Goal: Transaction & Acquisition: Purchase product/service

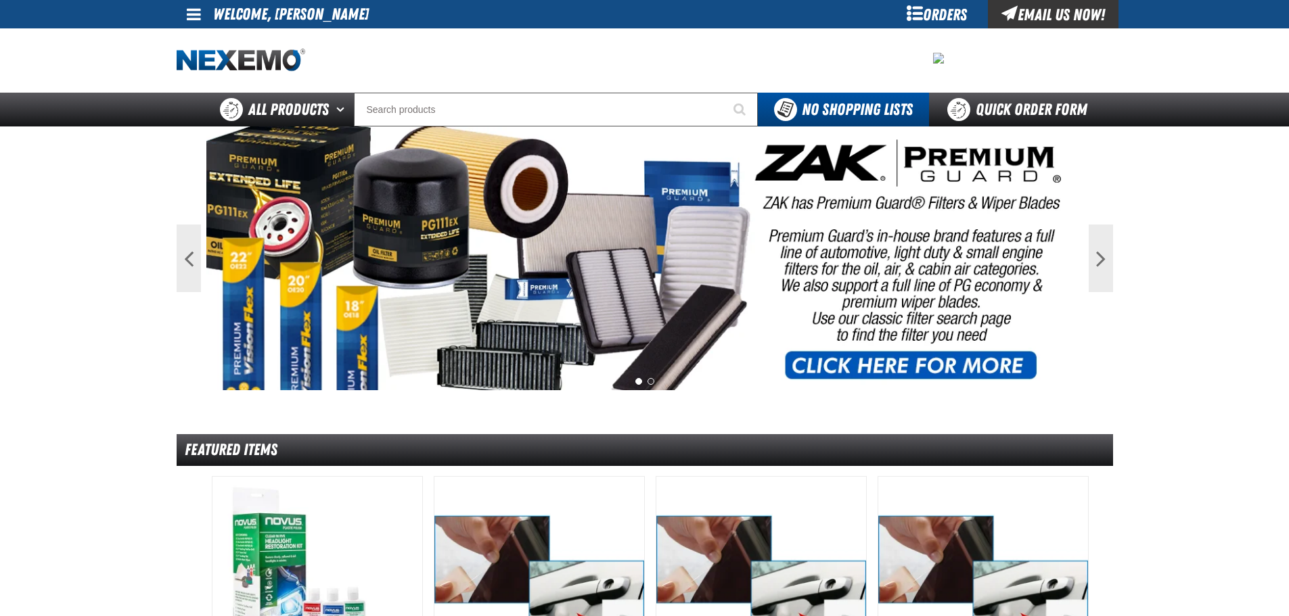
click at [183, 10] on link at bounding box center [195, 14] width 37 height 28
click at [198, 36] on link "My Account My Account" at bounding box center [213, 40] width 60 height 13
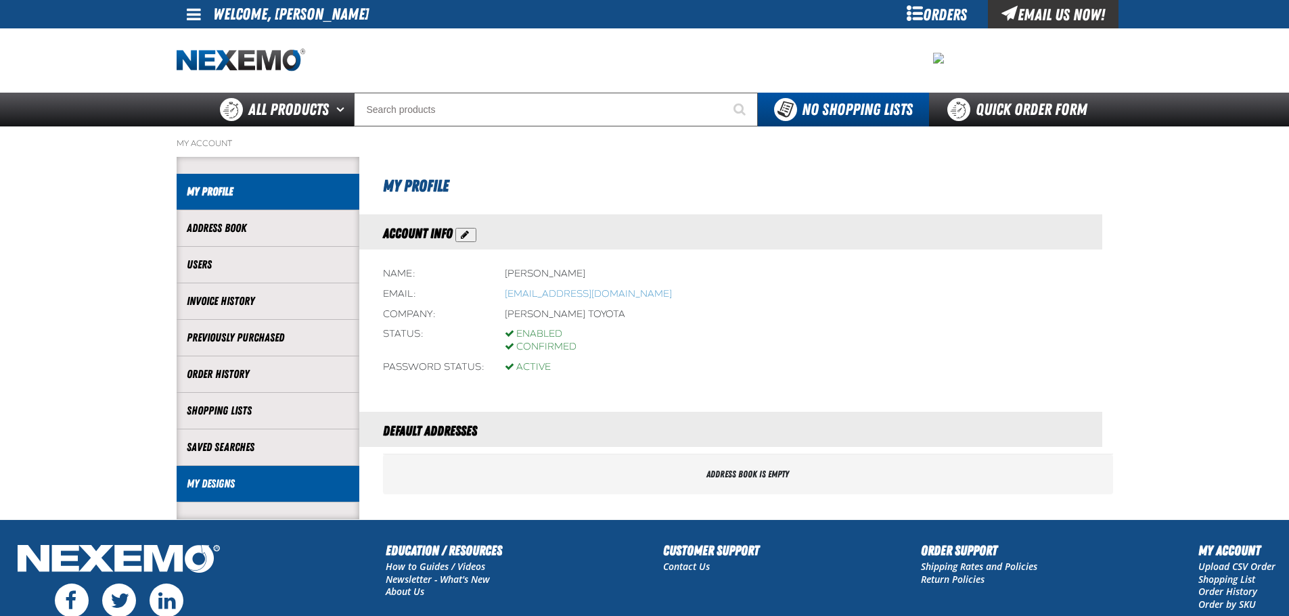
click at [254, 493] on li "My Designs" at bounding box center [268, 484] width 183 height 37
click at [222, 486] on link "My Designs" at bounding box center [268, 484] width 162 height 16
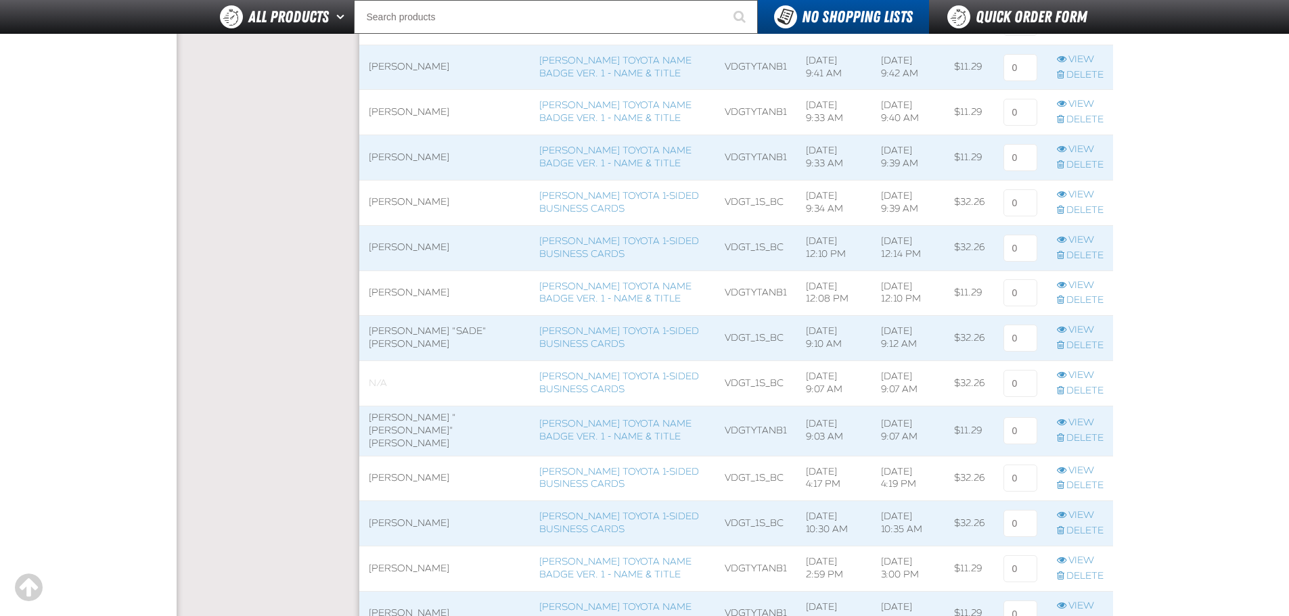
scroll to position [474, 0]
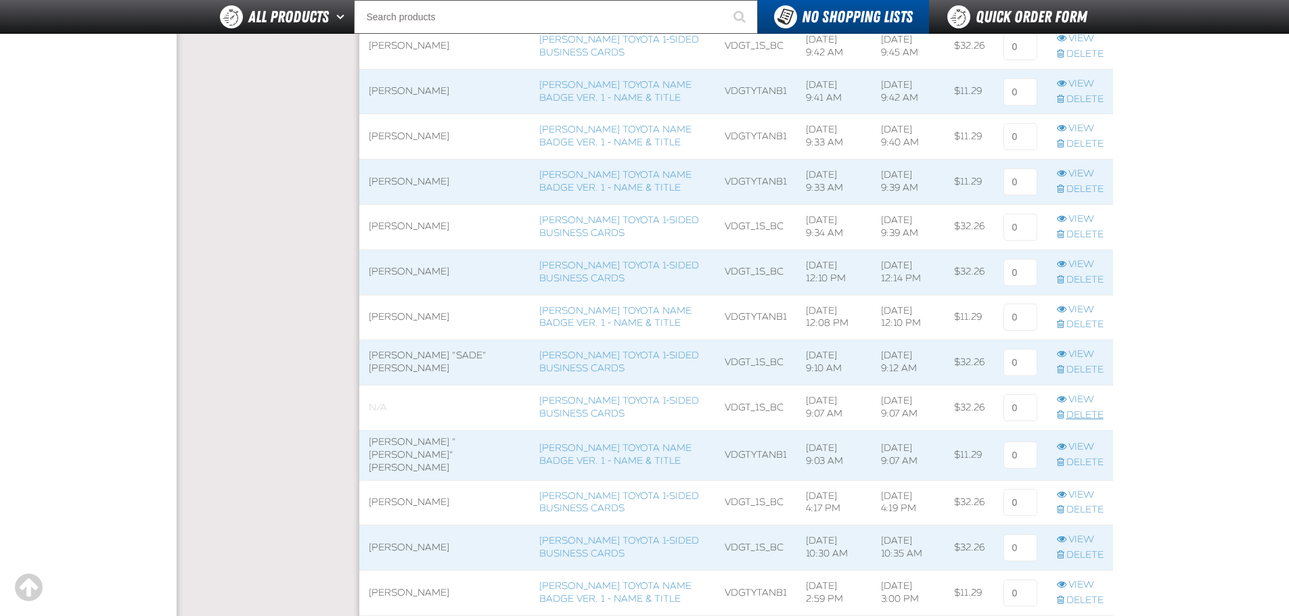
click at [1080, 411] on link "Delete" at bounding box center [1080, 415] width 47 height 13
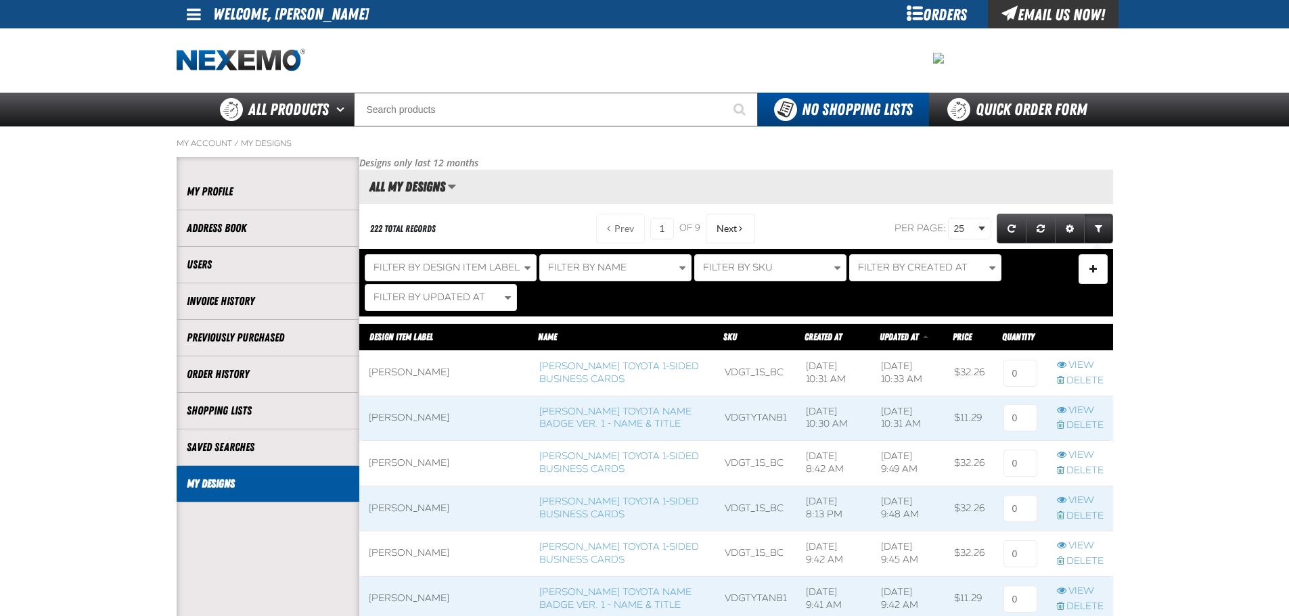
click at [930, 14] on div "Orders" at bounding box center [936, 14] width 101 height 28
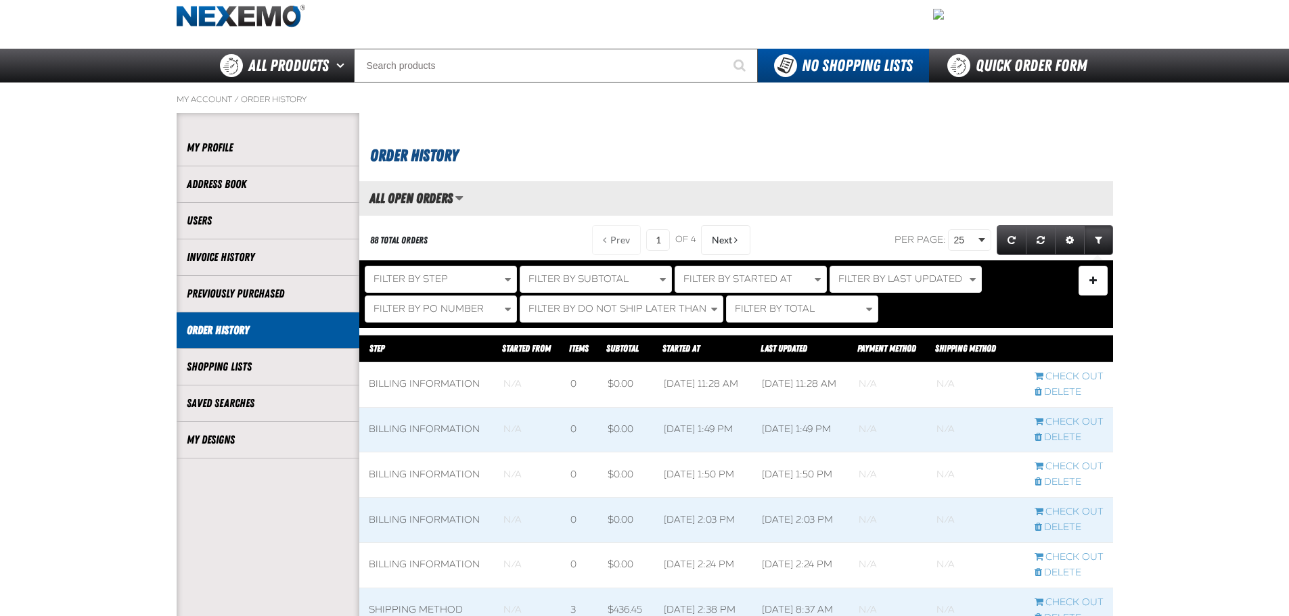
scroll to position [68, 0]
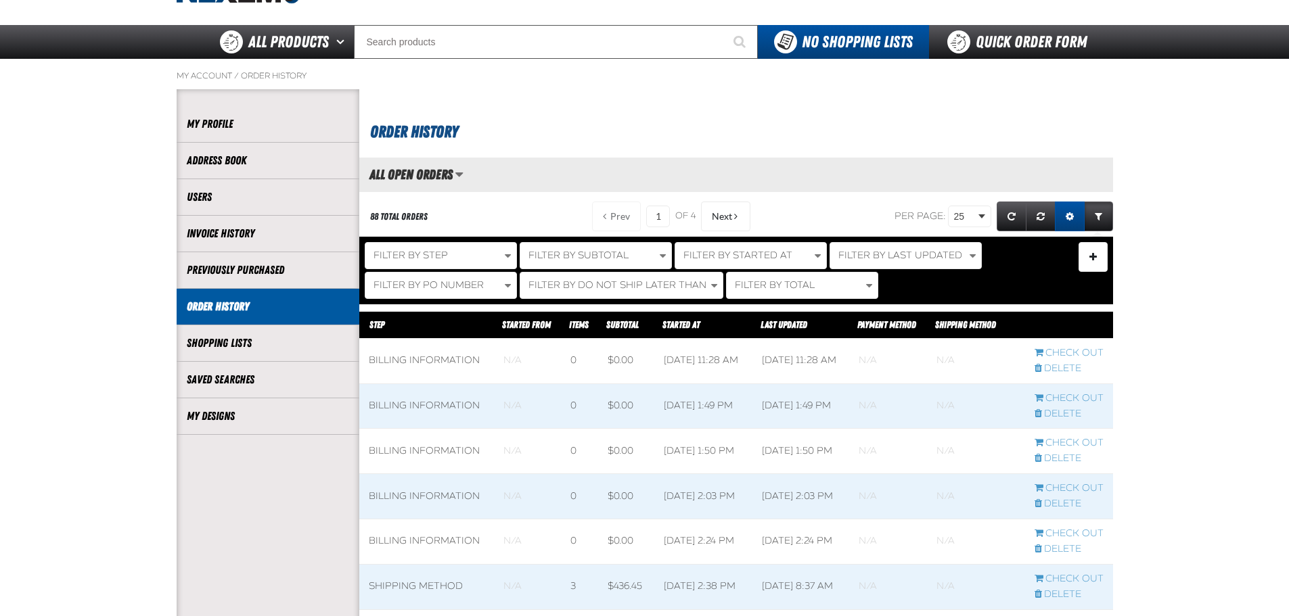
click at [1070, 214] on span "Expand or Collapse Grid Settings" at bounding box center [1070, 216] width 8 height 9
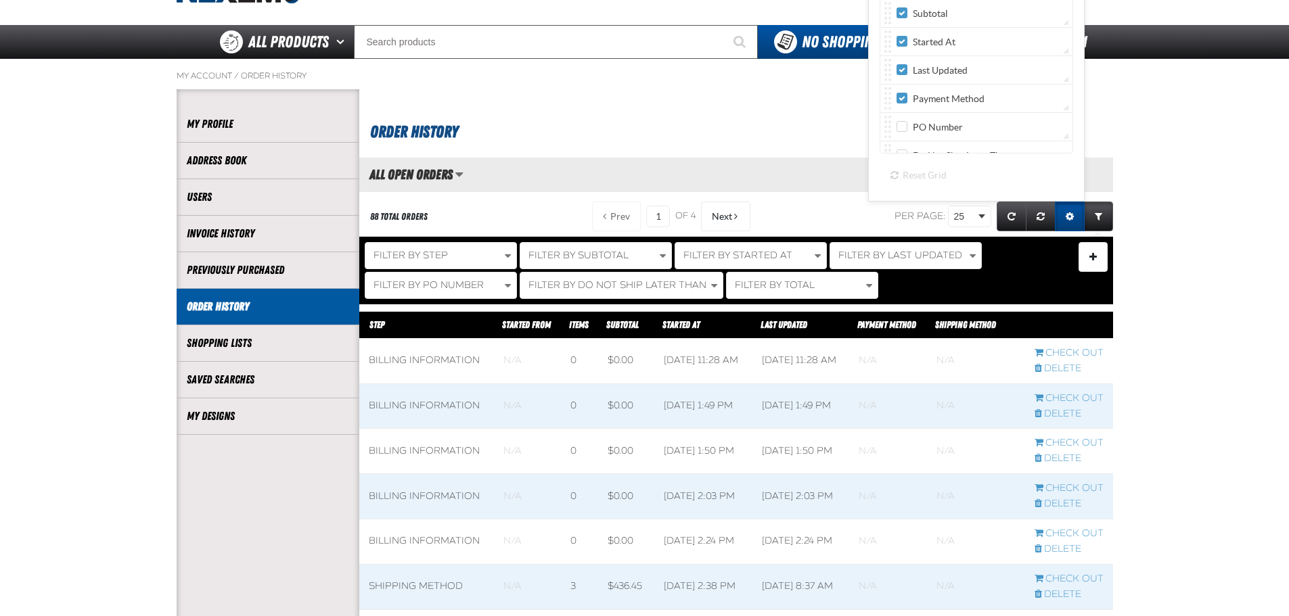
click at [1070, 214] on span "Expand or Collapse Grid Settings" at bounding box center [1070, 216] width 8 height 9
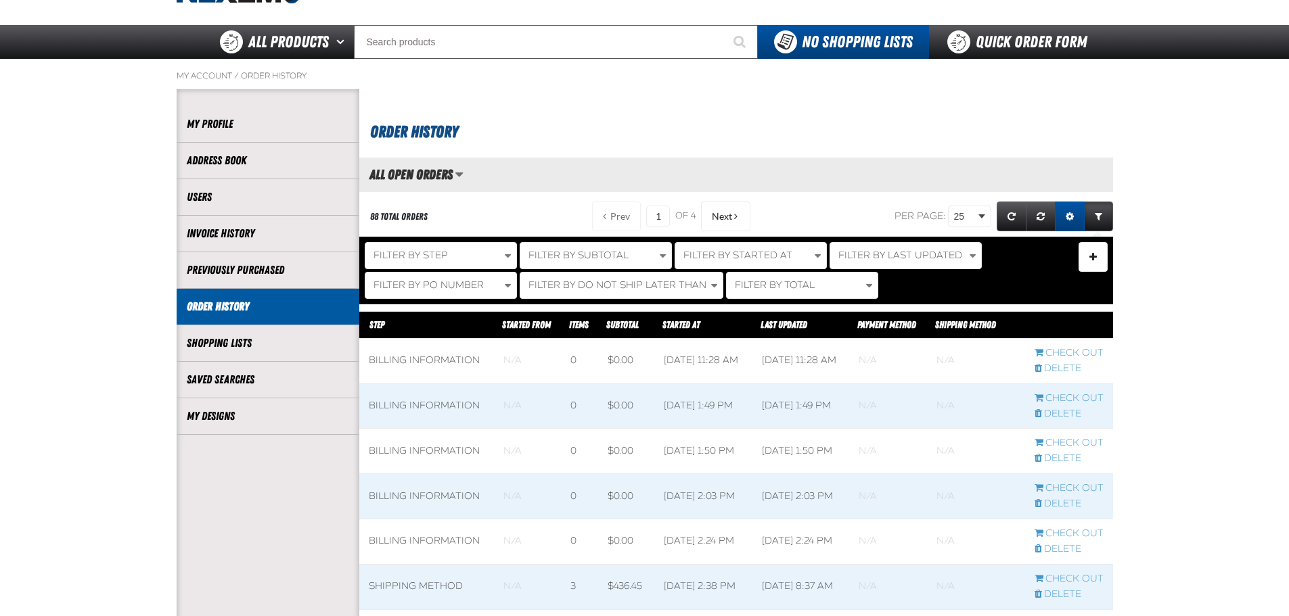
click at [1070, 214] on span "Expand or Collapse Grid Settings" at bounding box center [1070, 216] width 8 height 9
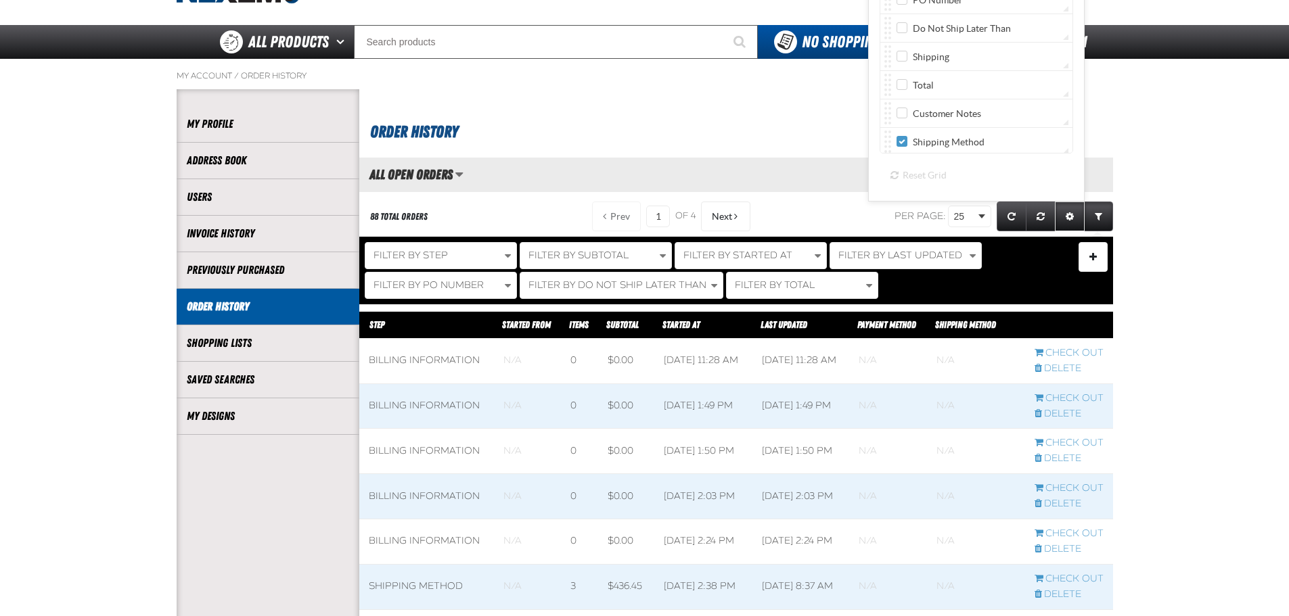
scroll to position [130, 0]
click at [975, 58] on div "Shipping" at bounding box center [982, 54] width 172 height 14
click at [910, 55] on label "Shipping" at bounding box center [922, 54] width 53 height 13
click at [907, 55] on input "Shipping" at bounding box center [901, 53] width 11 height 11
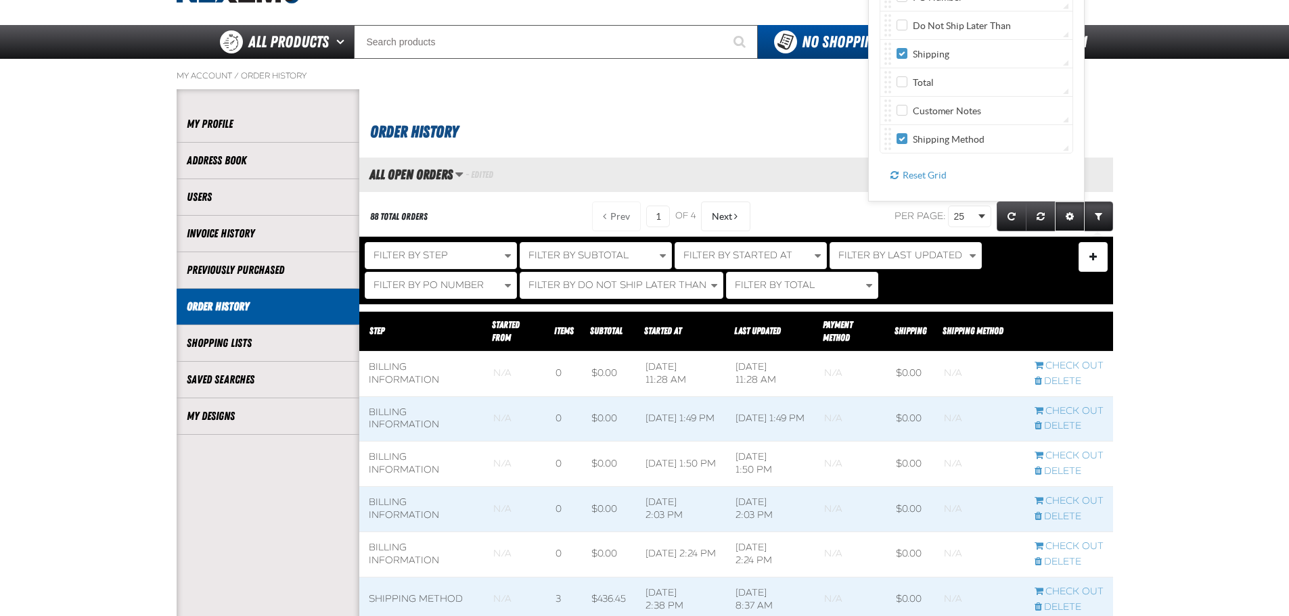
click at [910, 55] on label "Shipping" at bounding box center [922, 54] width 53 height 13
click at [907, 55] on input "Shipping" at bounding box center [901, 53] width 11 height 11
checkbox input "false"
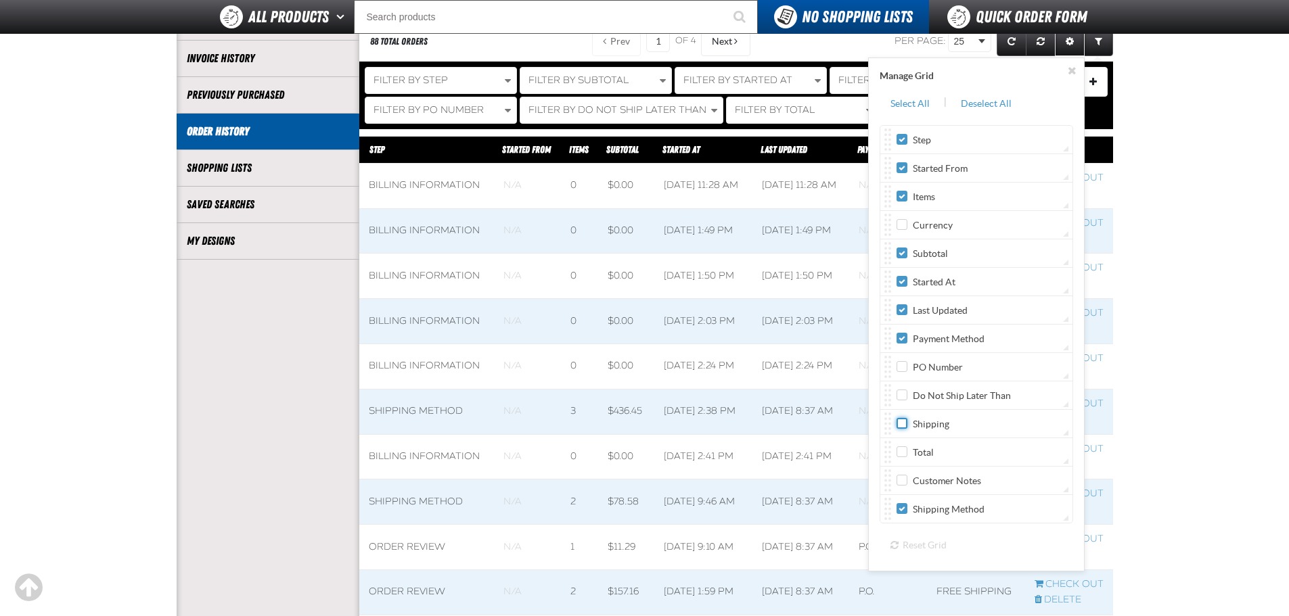
scroll to position [203, 0]
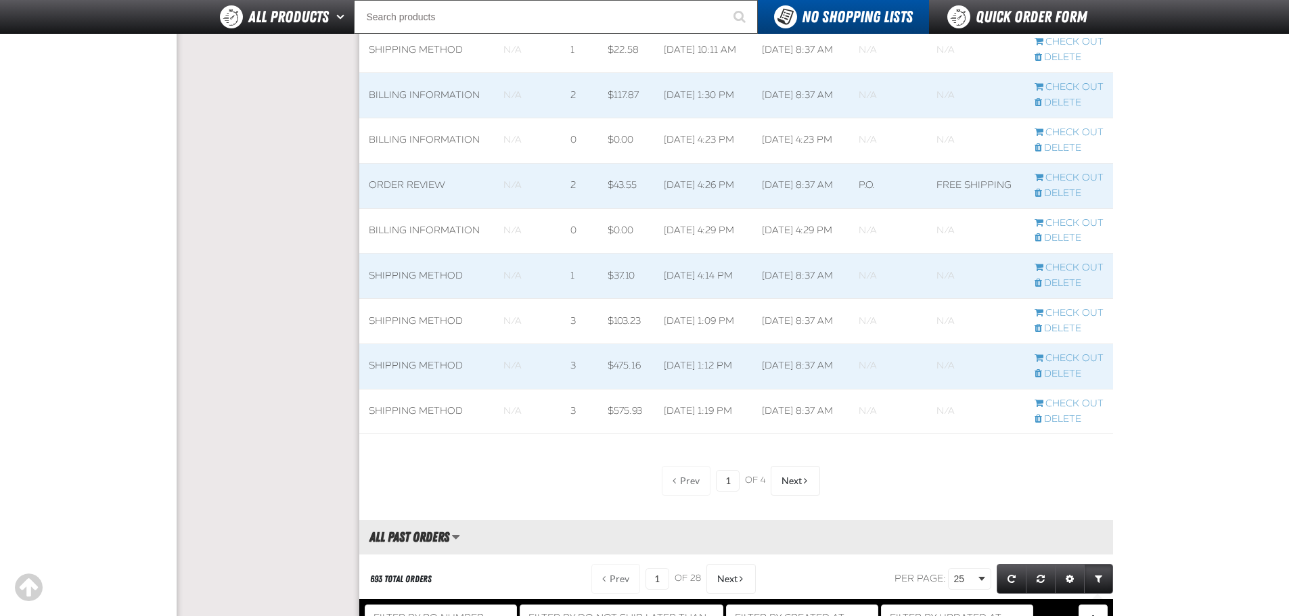
scroll to position [1082, 0]
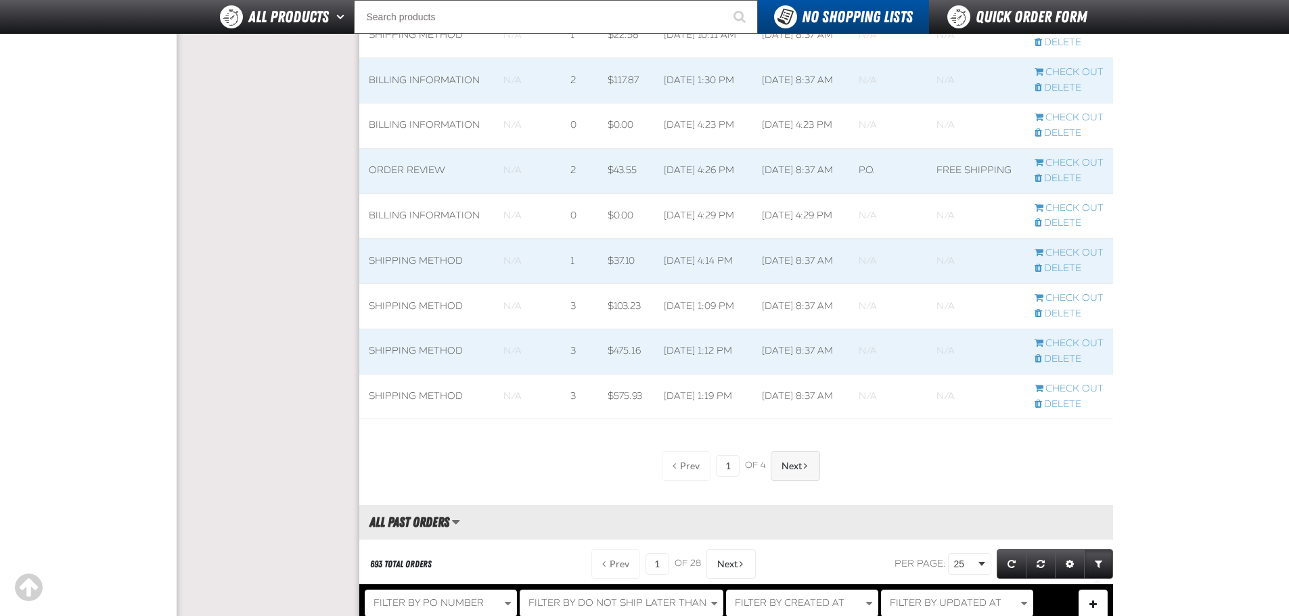
click at [789, 472] on span "Next" at bounding box center [791, 466] width 20 height 11
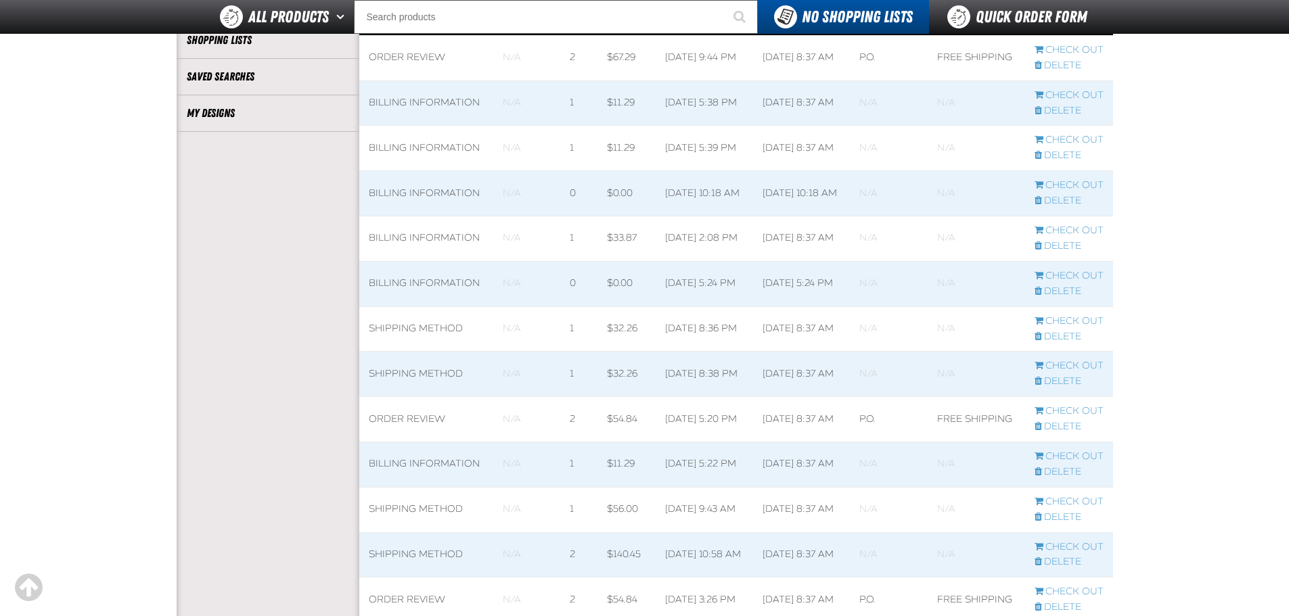
scroll to position [135, 0]
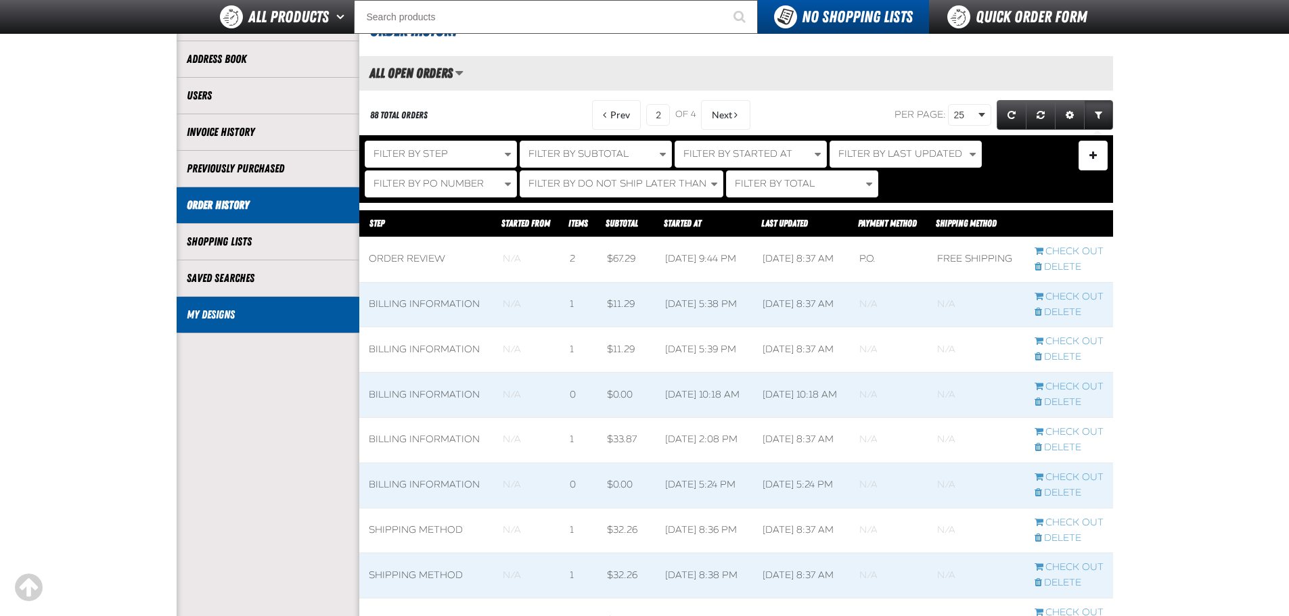
click at [229, 308] on link "My Designs" at bounding box center [268, 315] width 162 height 16
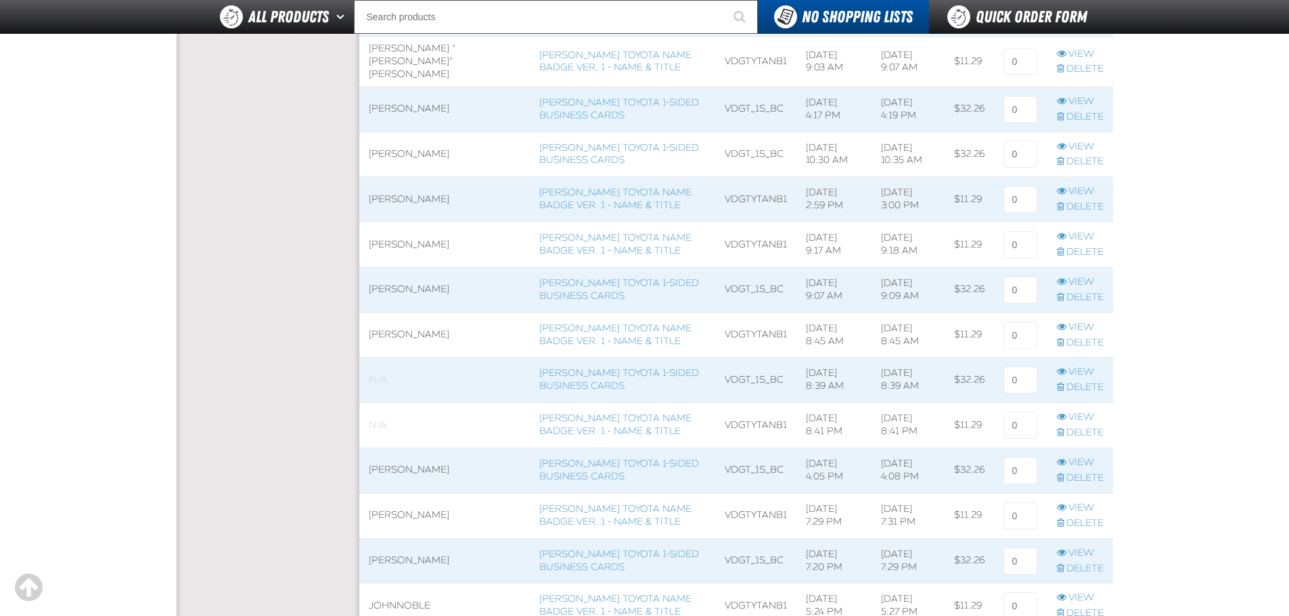
scroll to position [1015, 0]
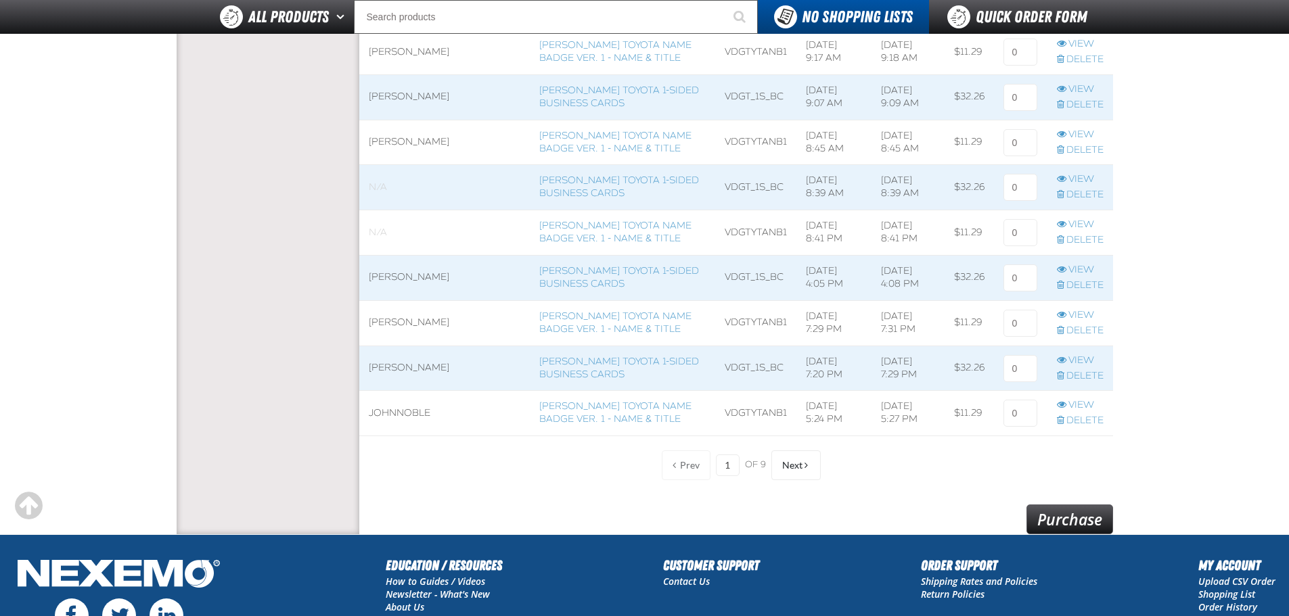
click at [758, 467] on span "of 9" at bounding box center [755, 465] width 21 height 12
click at [800, 467] on span "Next" at bounding box center [792, 465] width 20 height 11
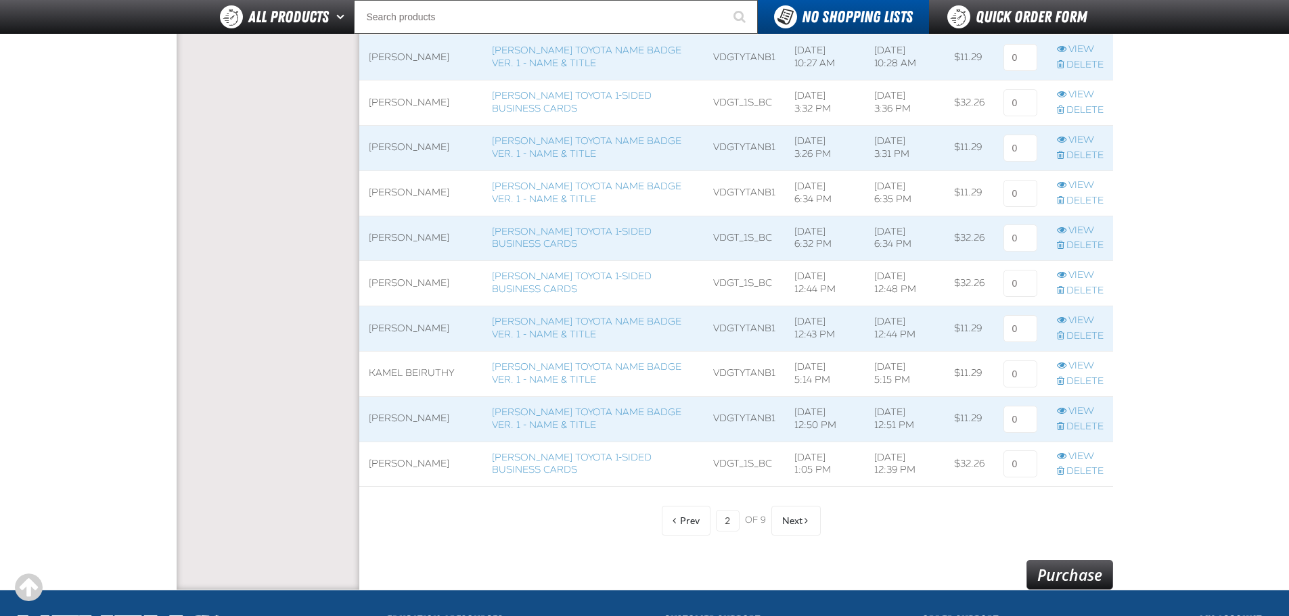
scroll to position [1015, 0]
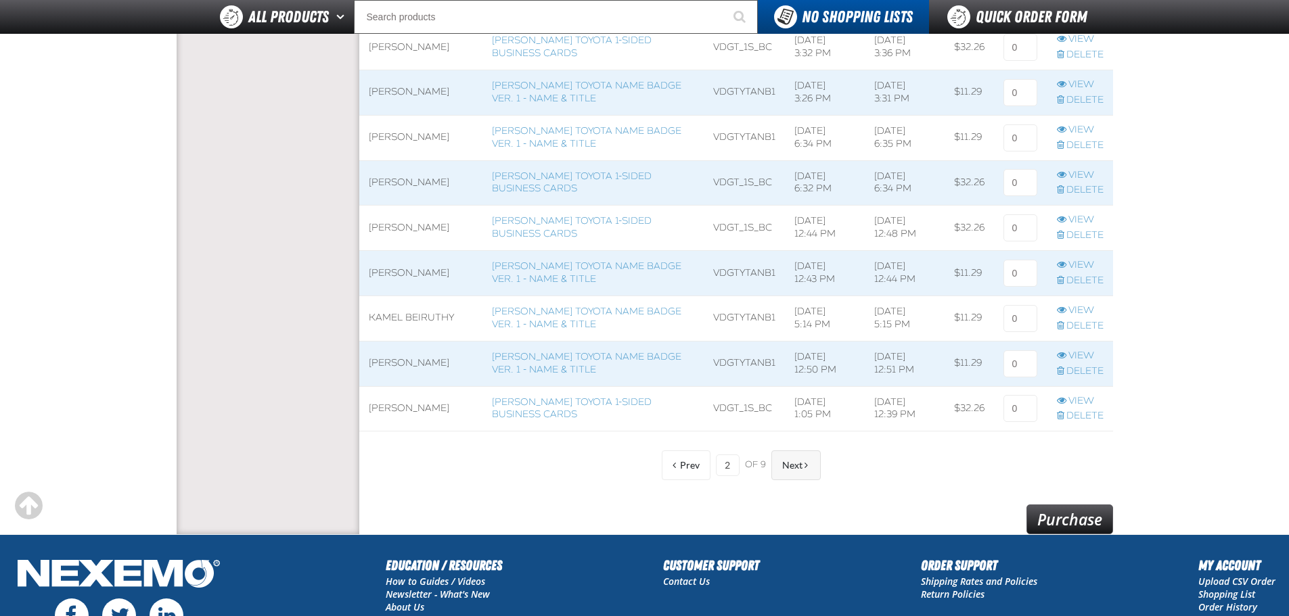
click at [801, 476] on button "Next" at bounding box center [795, 466] width 49 height 30
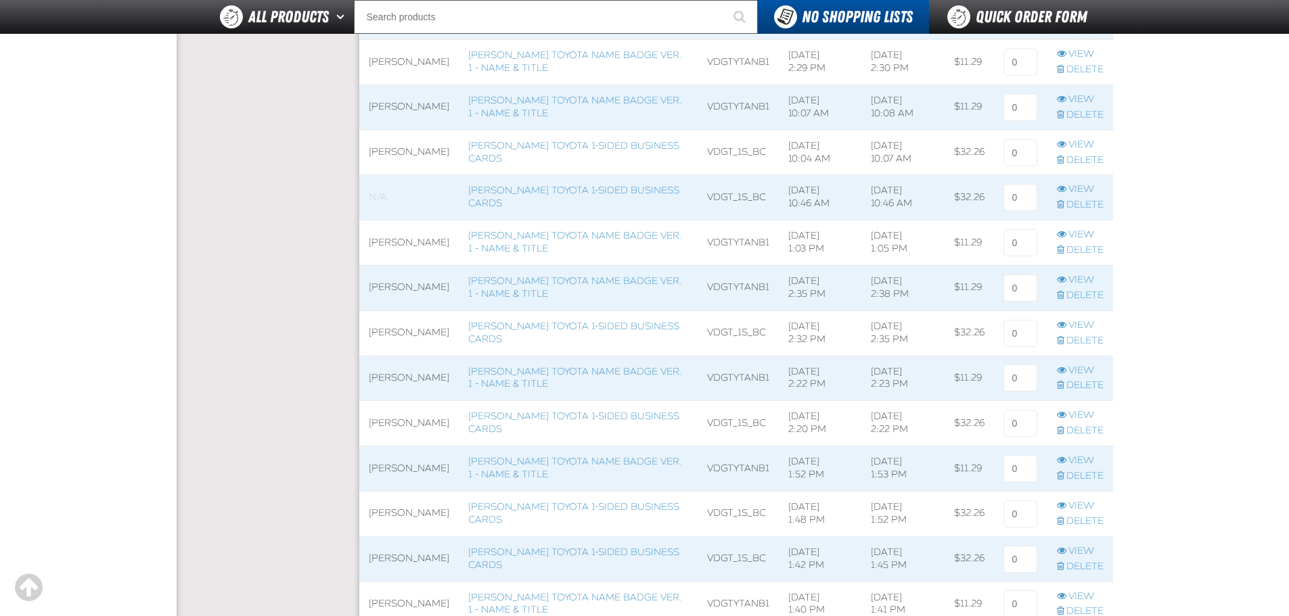
scroll to position [879, 0]
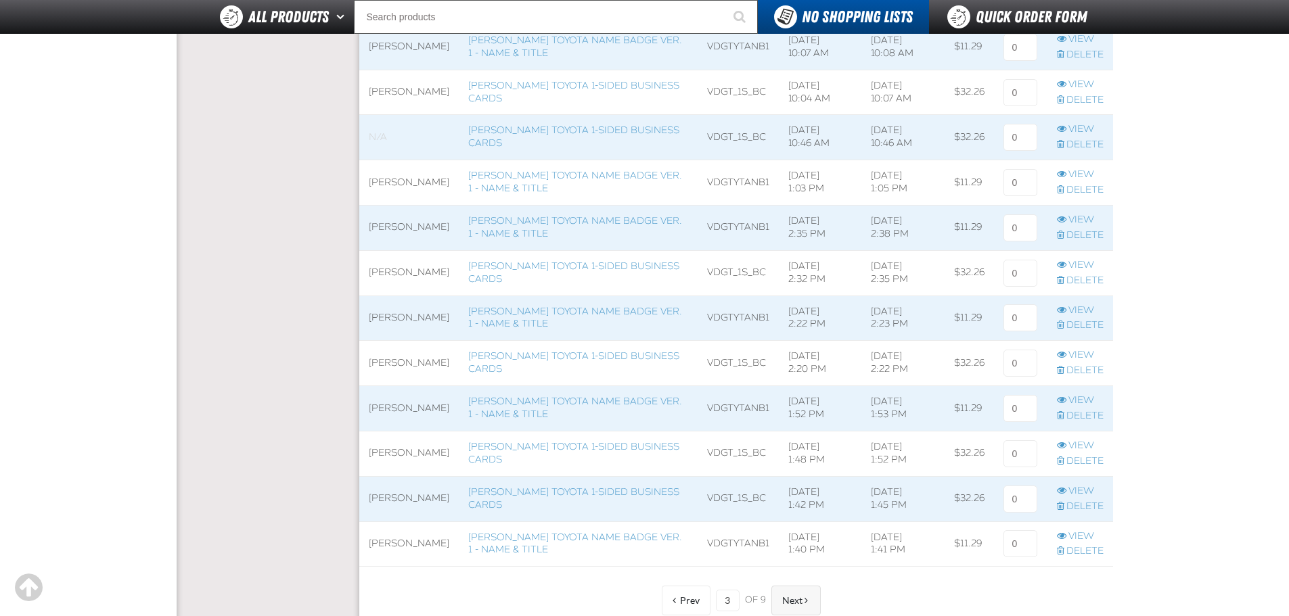
click at [795, 591] on button "Next" at bounding box center [795, 601] width 49 height 30
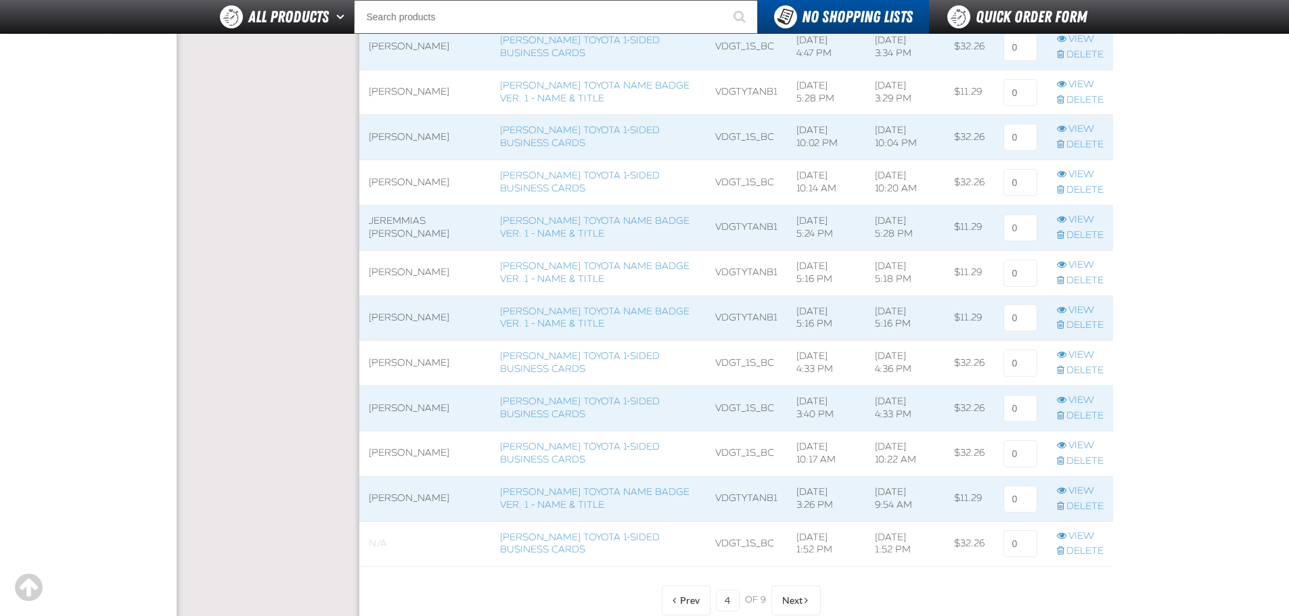
scroll to position [947, 0]
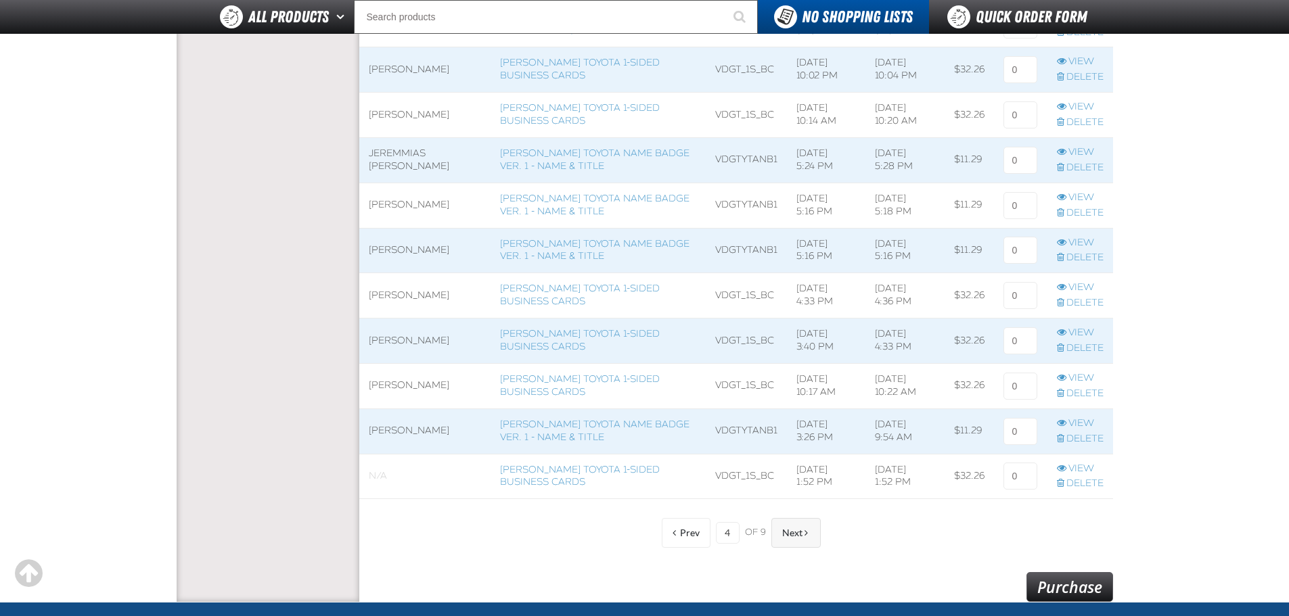
click at [786, 543] on button "Next" at bounding box center [795, 533] width 49 height 30
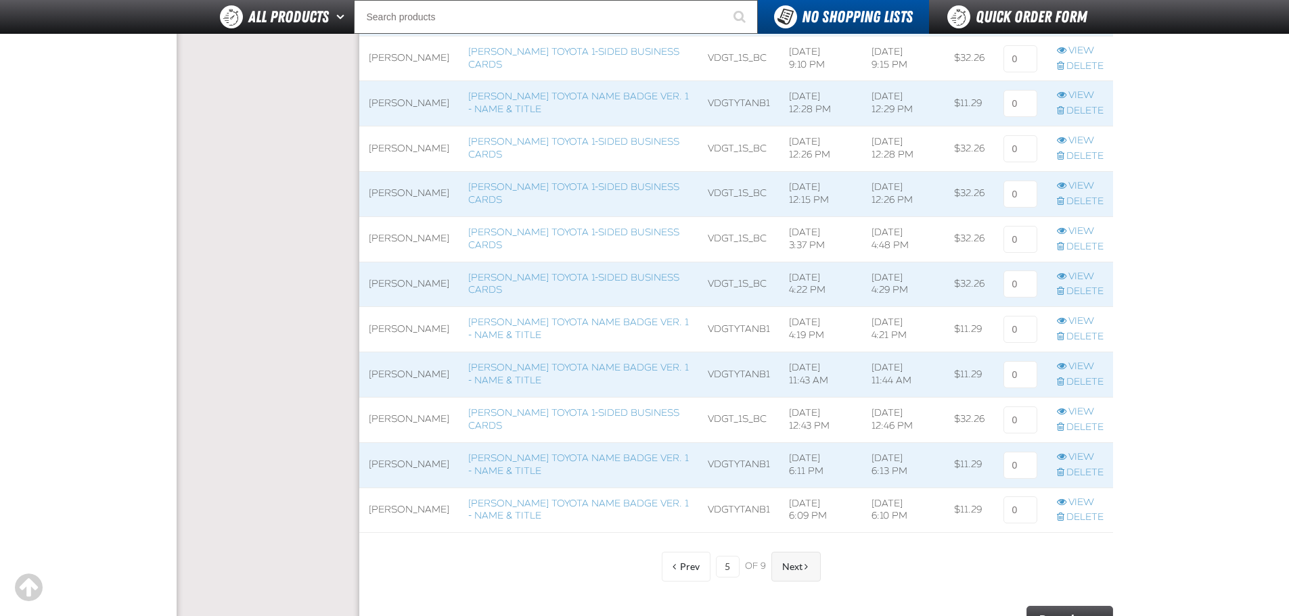
scroll to position [947, 0]
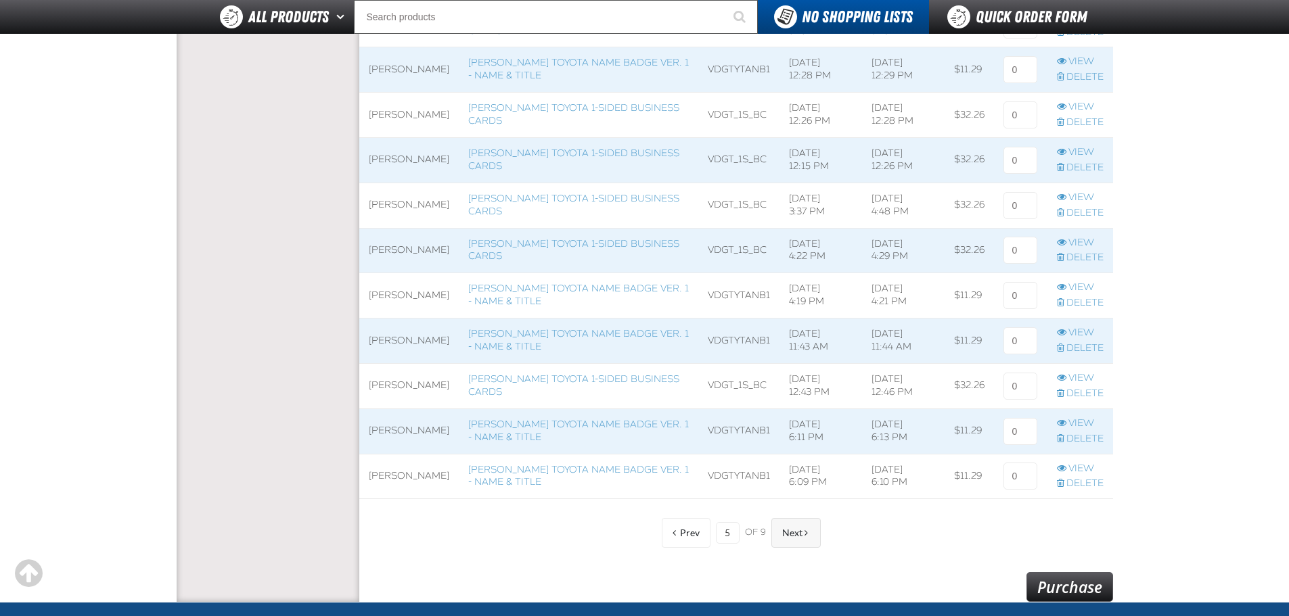
click at [782, 528] on span "Next" at bounding box center [792, 533] width 20 height 11
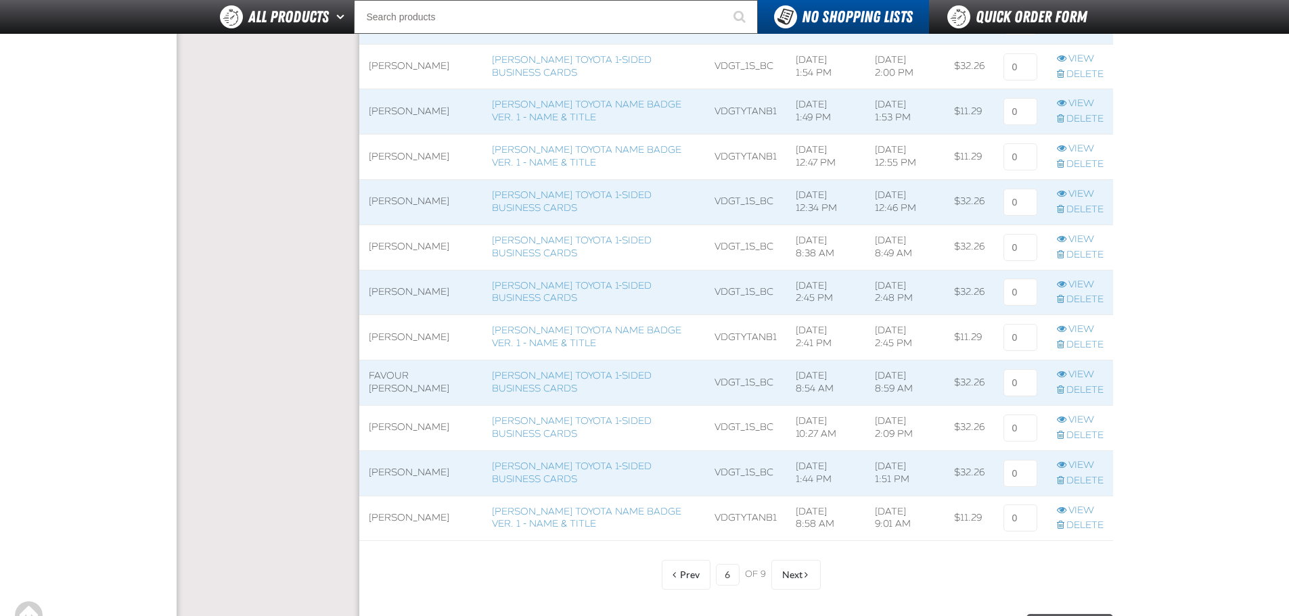
scroll to position [947, 0]
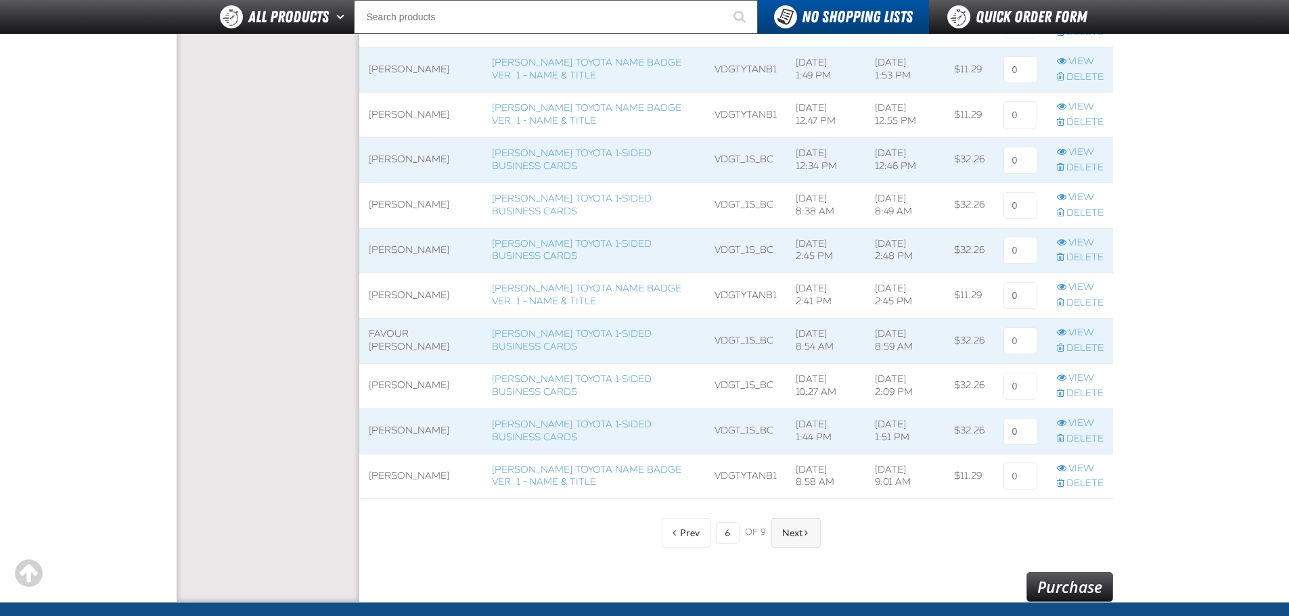
click at [781, 539] on button "Next" at bounding box center [795, 533] width 49 height 30
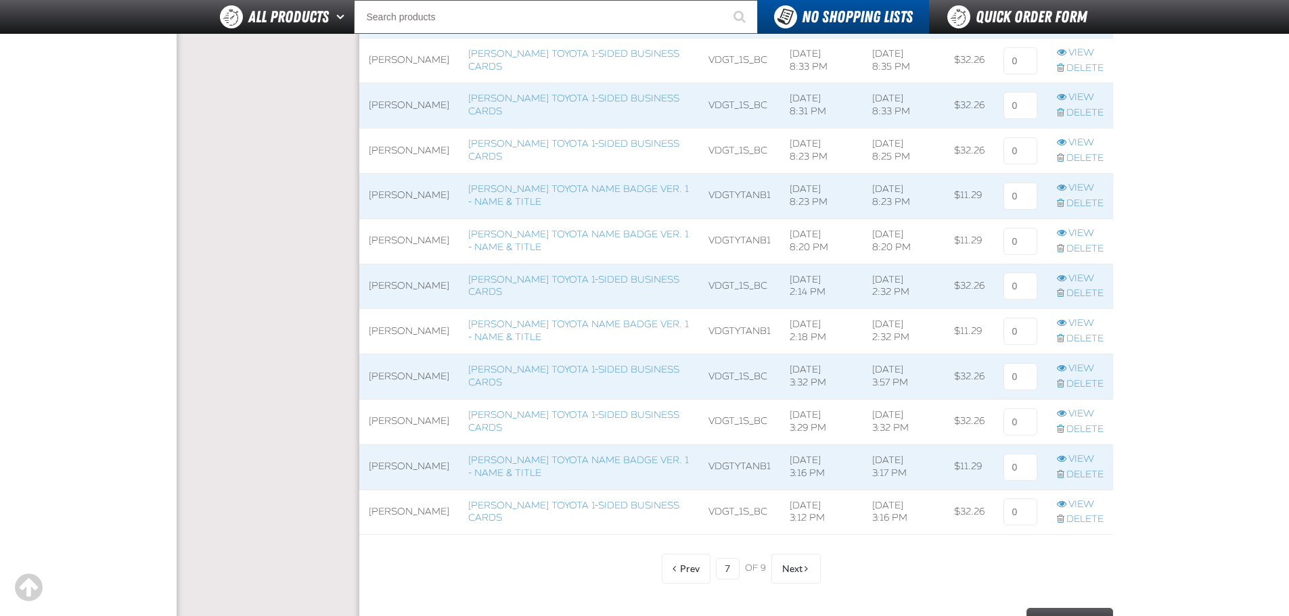
scroll to position [947, 0]
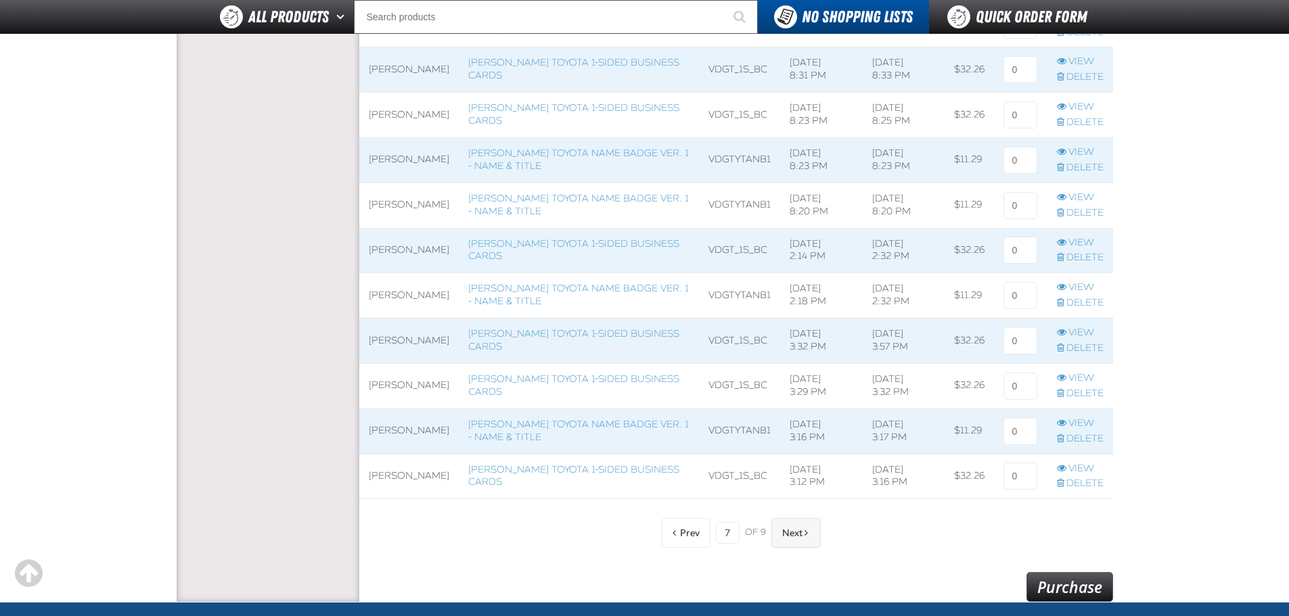
click at [795, 534] on span "Next" at bounding box center [792, 533] width 20 height 11
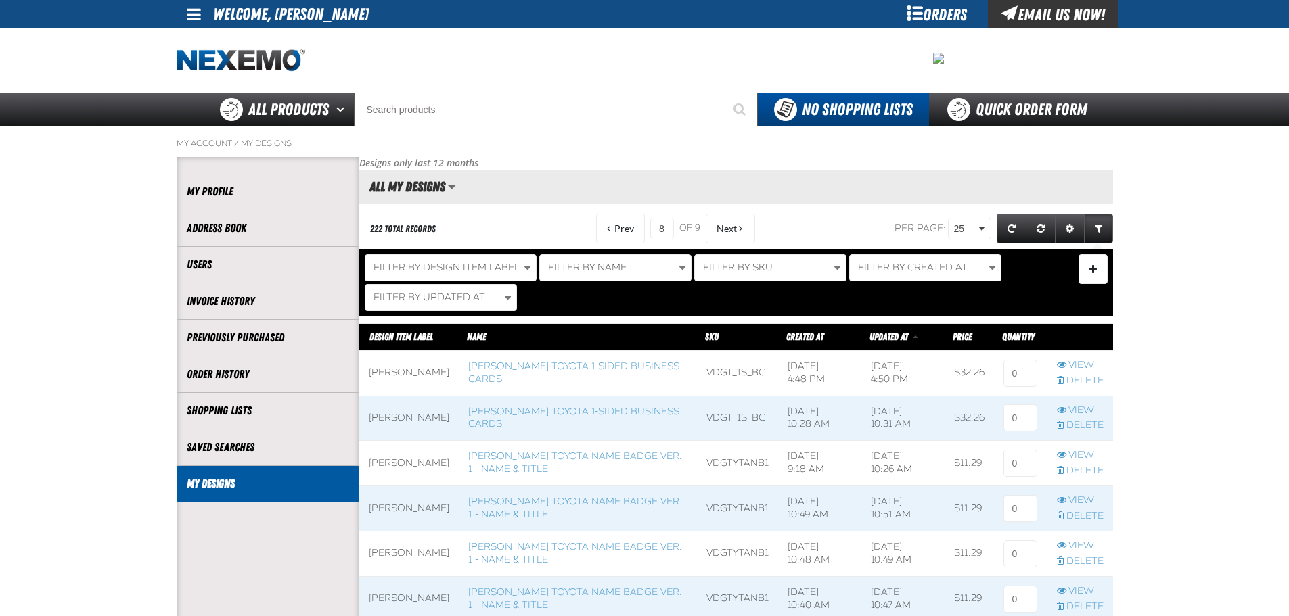
click at [318, 484] on link "My Designs" at bounding box center [268, 484] width 162 height 16
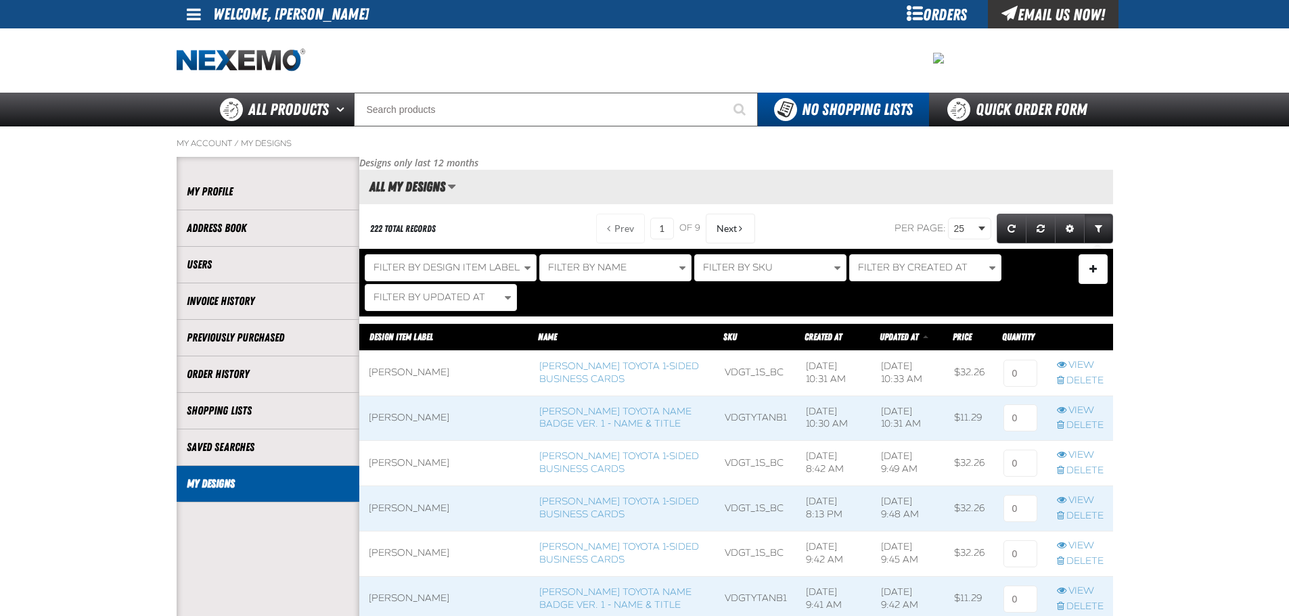
scroll to position [1, 1]
click at [539, 375] on link "[PERSON_NAME] Toyota 1-sided Business Cards" at bounding box center [619, 373] width 160 height 24
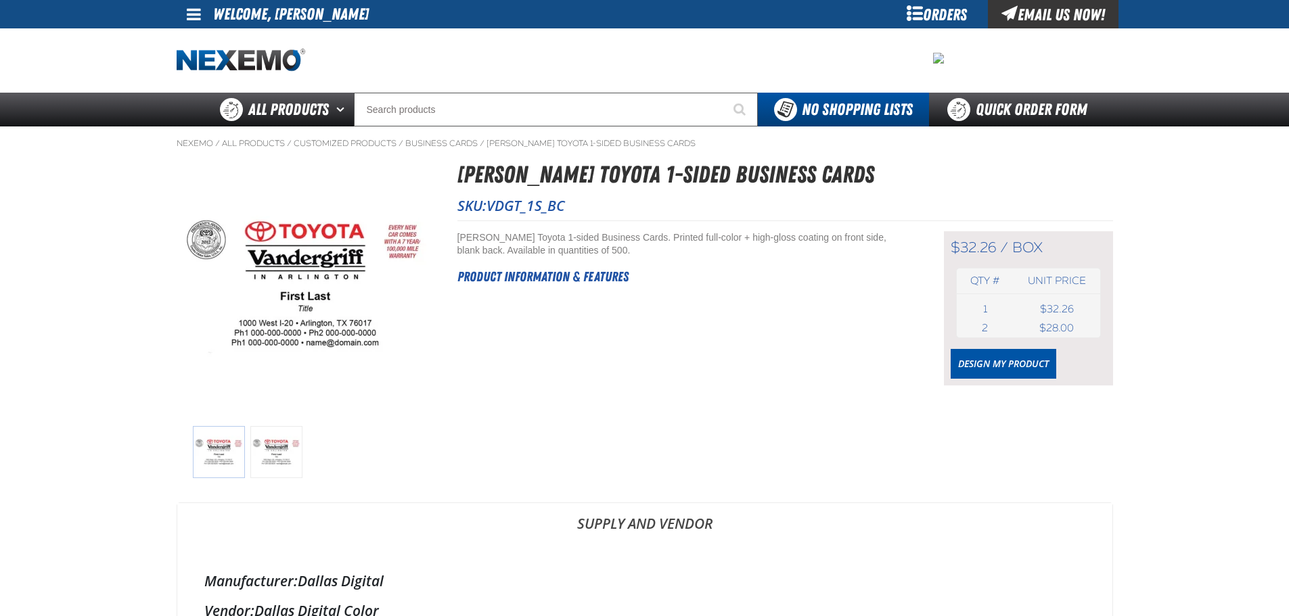
click at [1045, 348] on div "$32.26 / box box Qty # Unit price 1 box USD 2" at bounding box center [1028, 308] width 169 height 154
click at [983, 363] on link "Design My Product" at bounding box center [1003, 364] width 106 height 30
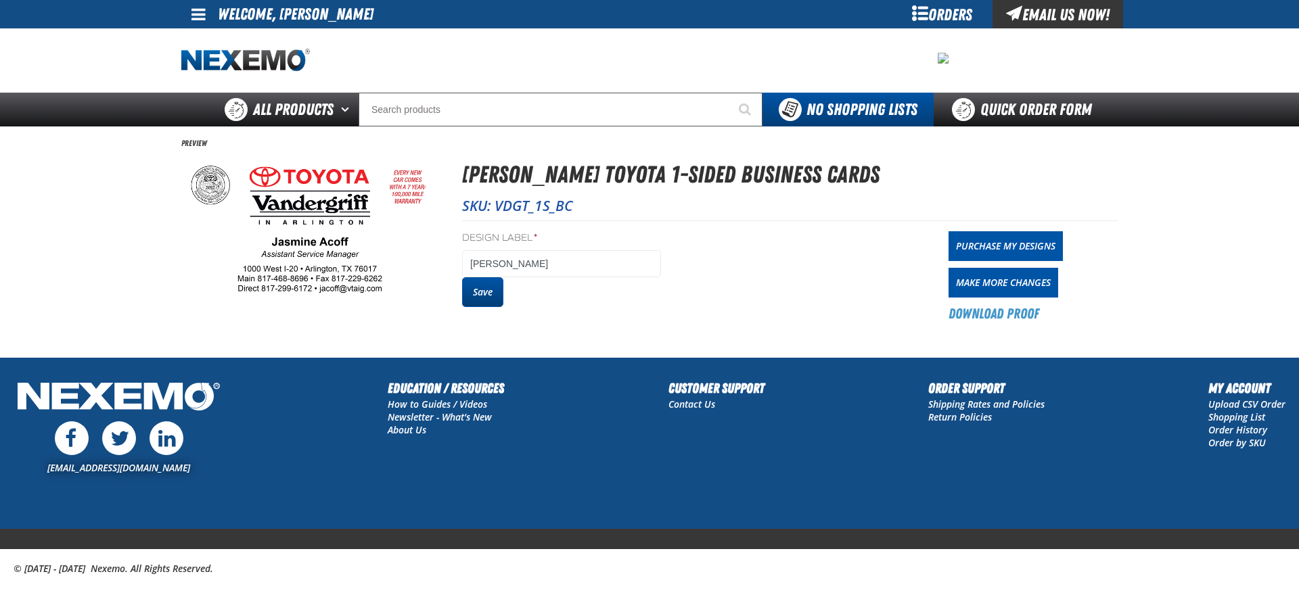
click at [493, 287] on button "Save" at bounding box center [482, 292] width 41 height 30
drag, startPoint x: 0, startPoint y: 0, endPoint x: 988, endPoint y: 248, distance: 1019.1
click at [988, 248] on link "Purchase My Designs" at bounding box center [1005, 246] width 114 height 30
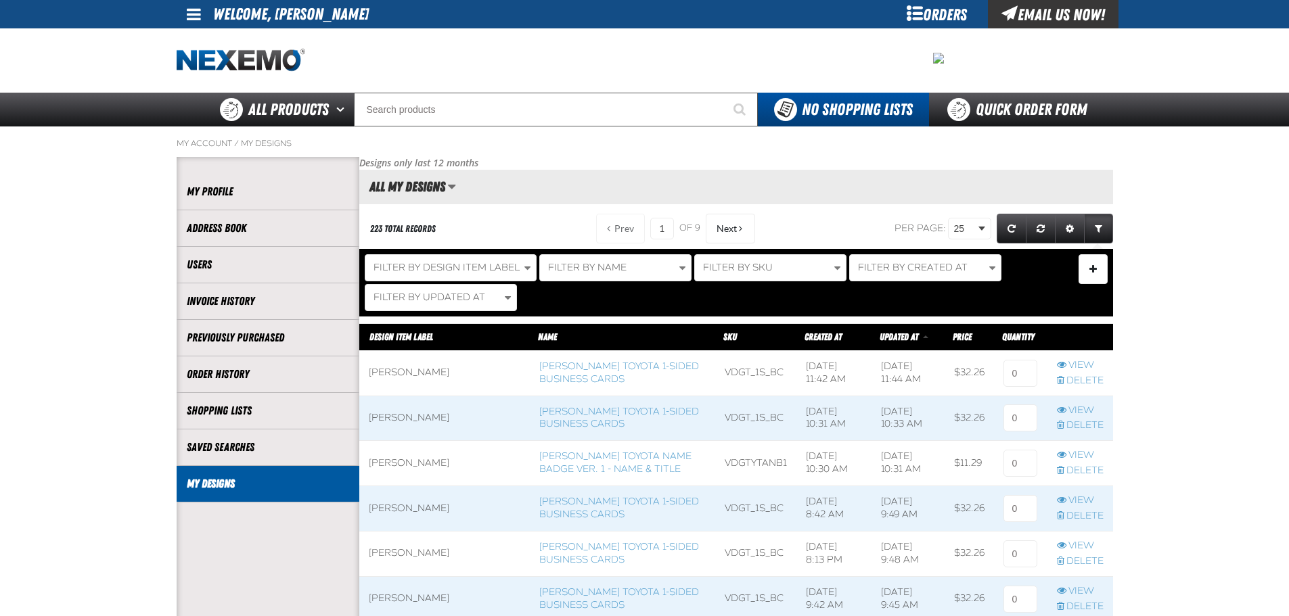
scroll to position [1, 1]
click at [1023, 360] on input at bounding box center [1020, 373] width 34 height 27
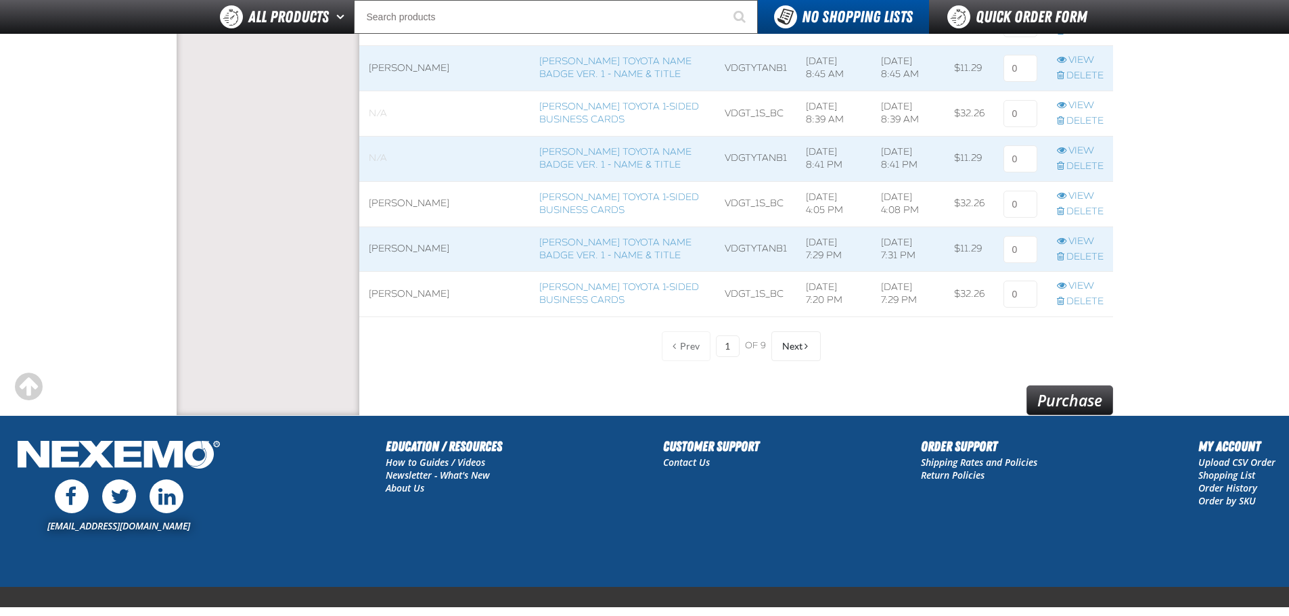
scroll to position [1150, 0]
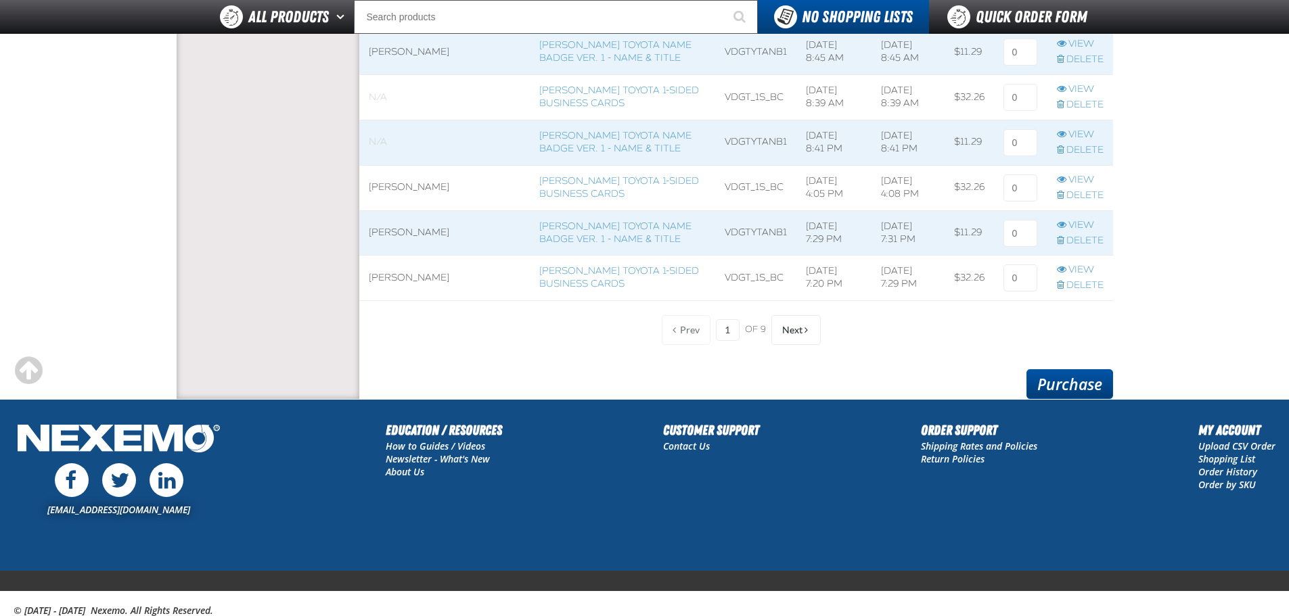
type input "1"
click at [1080, 387] on link "Purchase" at bounding box center [1069, 384] width 87 height 30
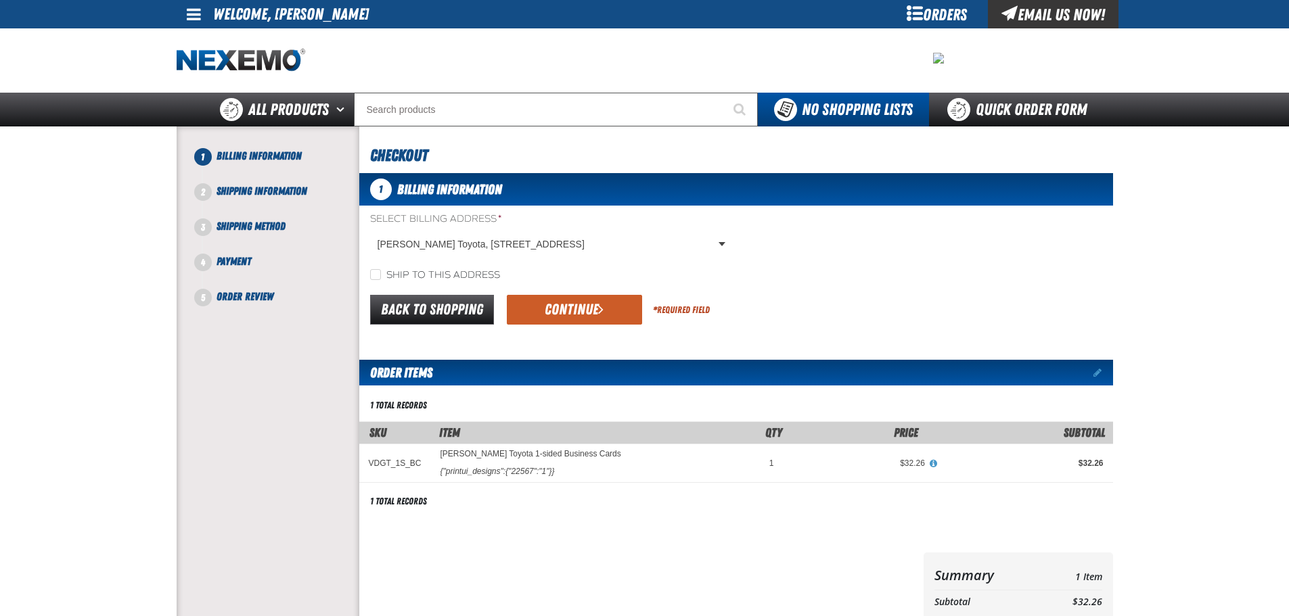
click at [410, 274] on label "Ship to this address" at bounding box center [435, 275] width 130 height 13
click at [381, 274] on input "Ship to this address" at bounding box center [375, 274] width 11 height 11
checkbox input "true"
click at [551, 310] on button "Continue" at bounding box center [574, 310] width 135 height 30
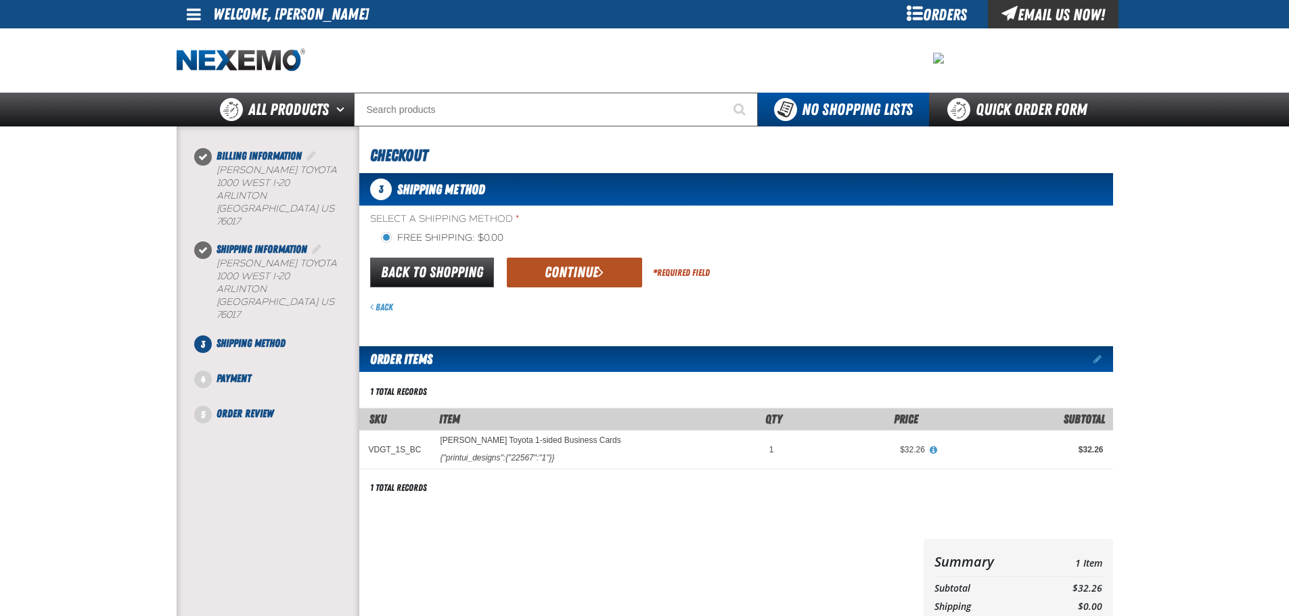
click at [565, 265] on button "Continue" at bounding box center [574, 273] width 135 height 30
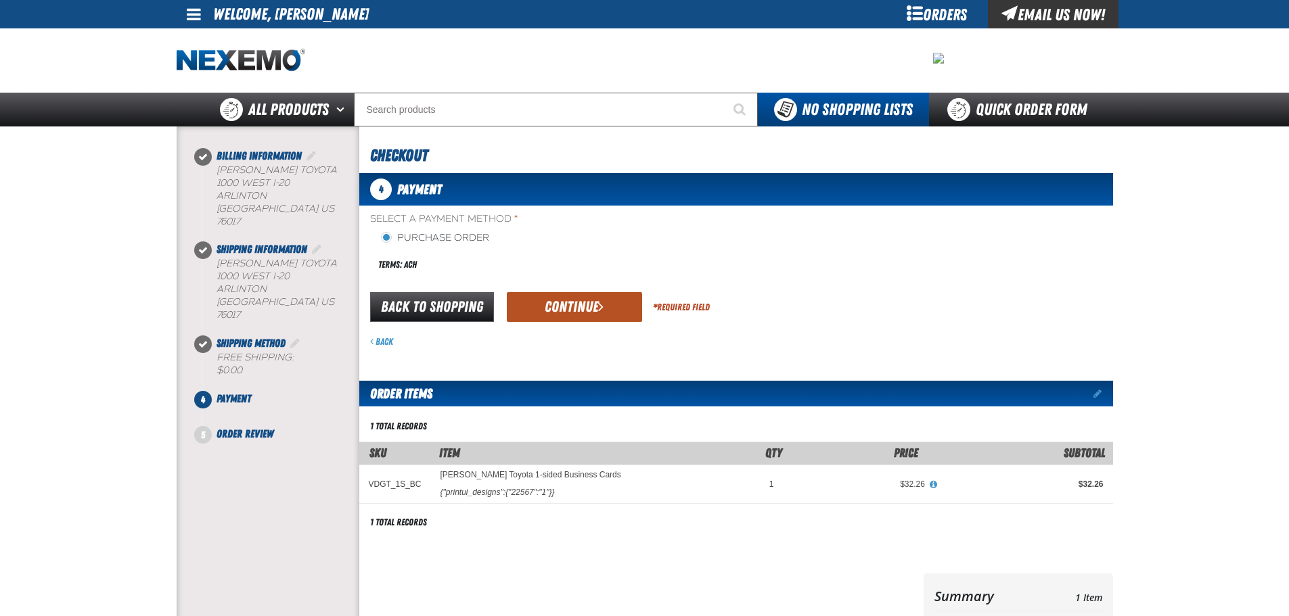
click at [564, 310] on button "Continue" at bounding box center [574, 307] width 135 height 30
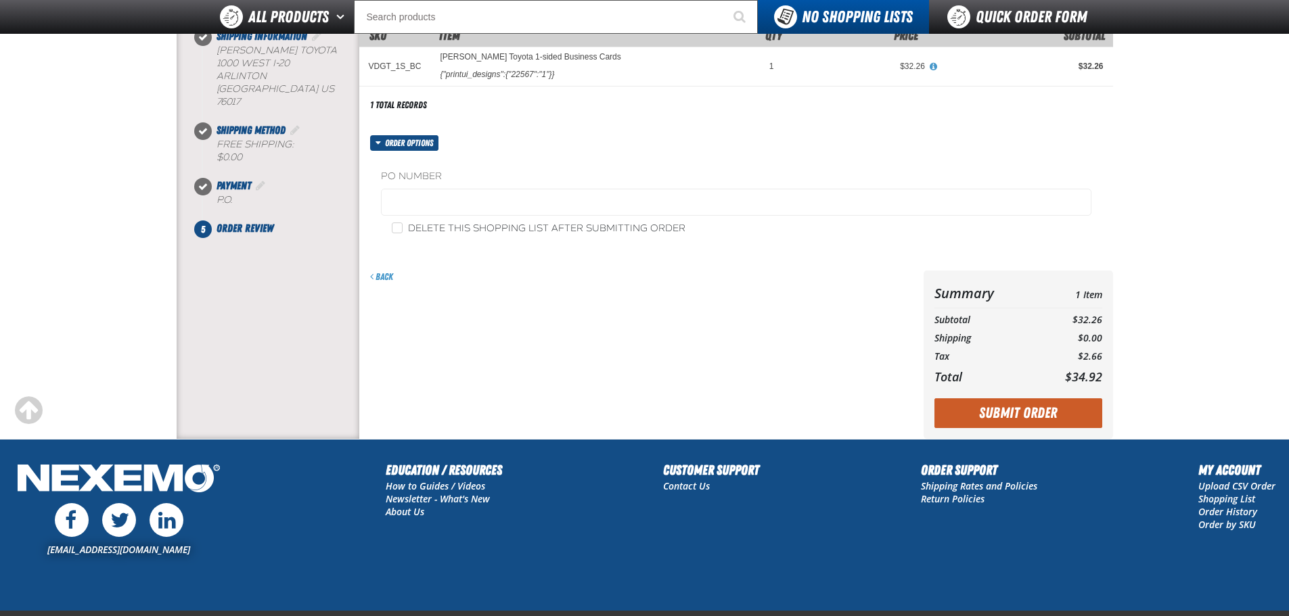
scroll to position [261, 0]
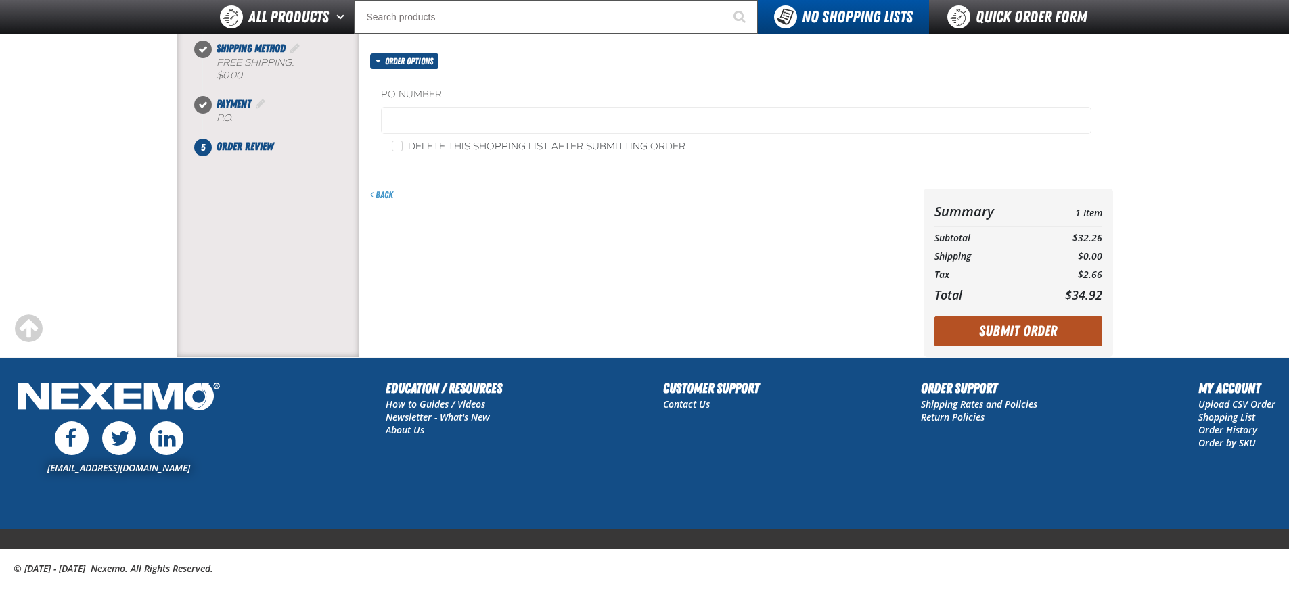
click at [1006, 332] on button "Submit Order" at bounding box center [1018, 332] width 168 height 30
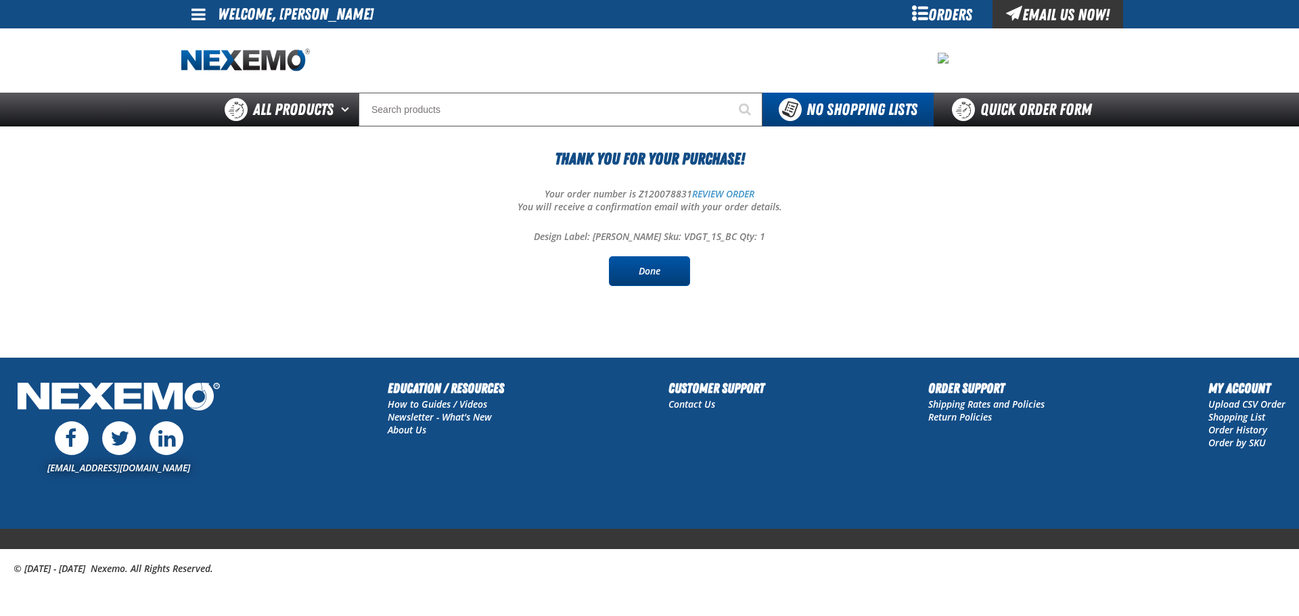
click at [650, 269] on link "Done" at bounding box center [649, 271] width 81 height 30
